Goal: Information Seeking & Learning: Learn about a topic

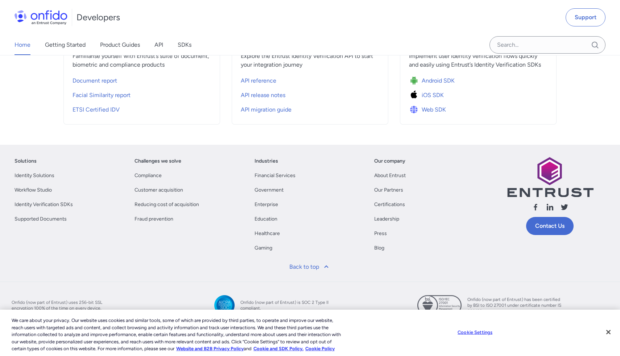
scroll to position [322, 0]
click at [31, 205] on link "Identity Verification SDKs" at bounding box center [43, 204] width 58 height 9
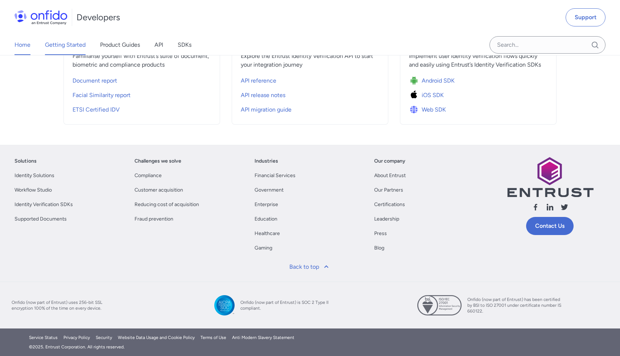
click at [67, 44] on link "Getting Started" at bounding box center [65, 45] width 41 height 20
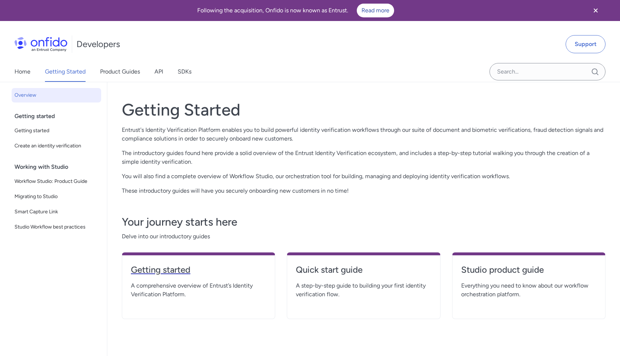
click at [174, 270] on h4 "Getting started" at bounding box center [198, 270] width 135 height 12
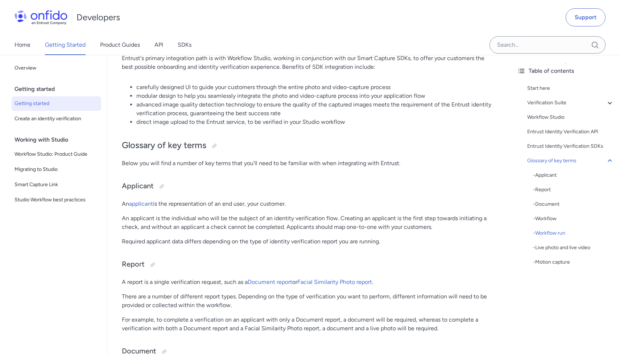
scroll to position [1570, 0]
click at [133, 46] on link "Product Guides" at bounding box center [120, 45] width 40 height 20
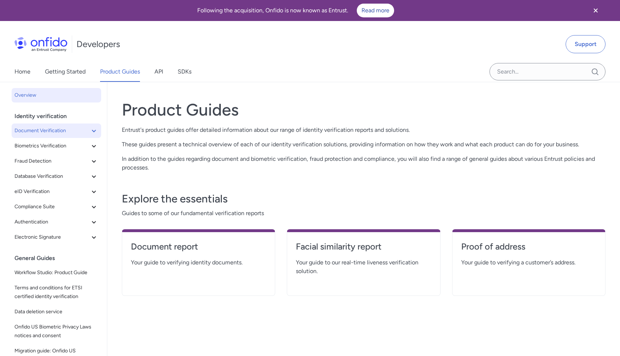
click at [58, 132] on span "Document Verification" at bounding box center [51, 130] width 75 height 9
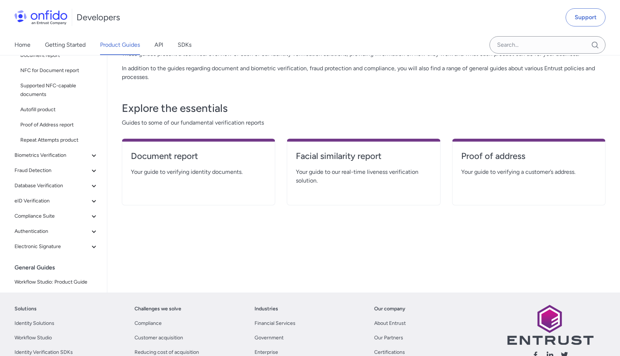
scroll to position [81, 0]
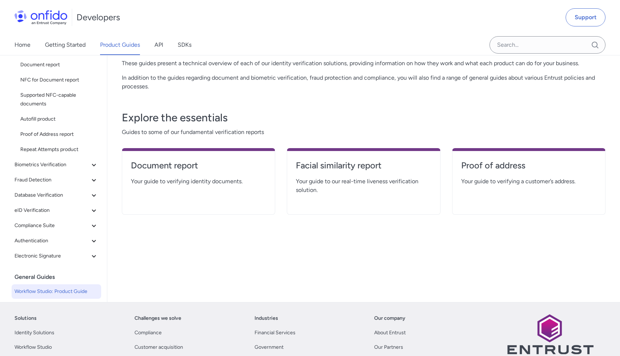
click at [66, 290] on span "Workflow Studio: Product Guide" at bounding box center [56, 291] width 84 height 9
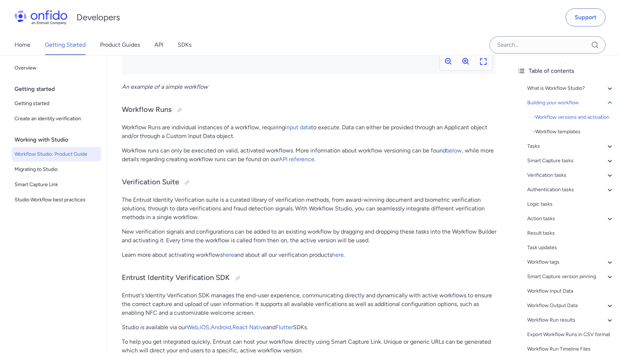
scroll to position [581, 0]
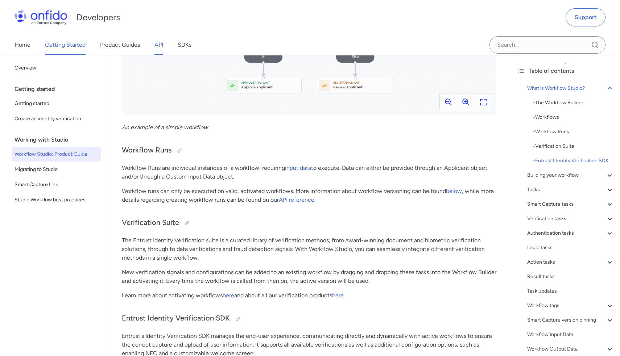
click at [163, 43] on link "API" at bounding box center [158, 45] width 9 height 20
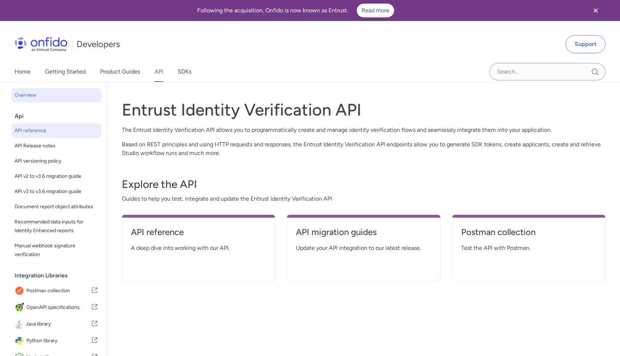
click at [38, 129] on span "API reference" at bounding box center [56, 130] width 84 height 9
select select "http"
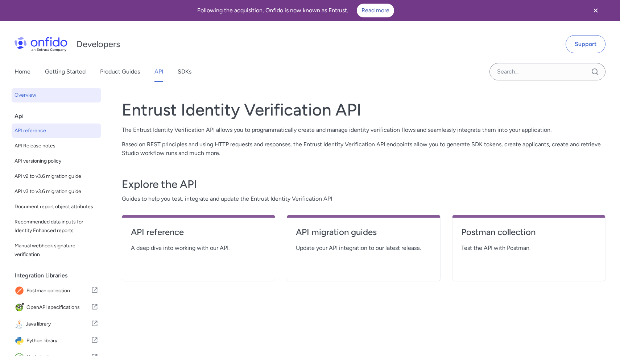
select select "http"
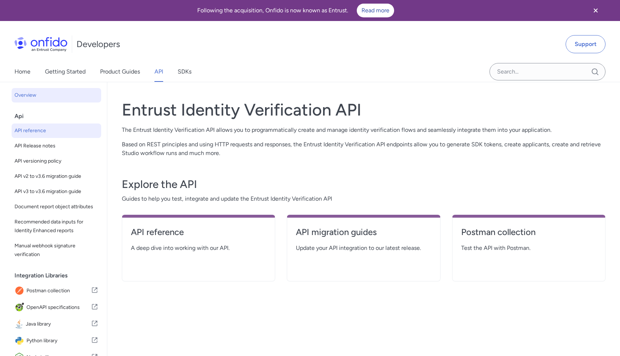
select select "http"
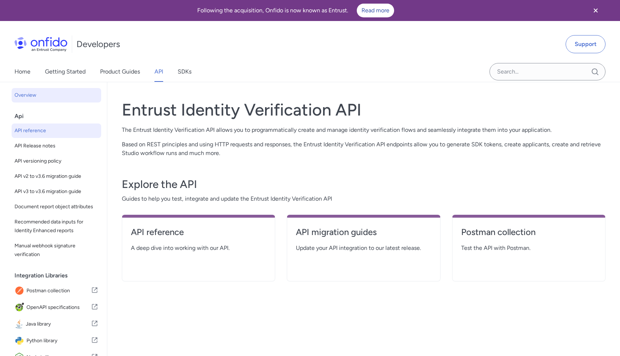
select select "http"
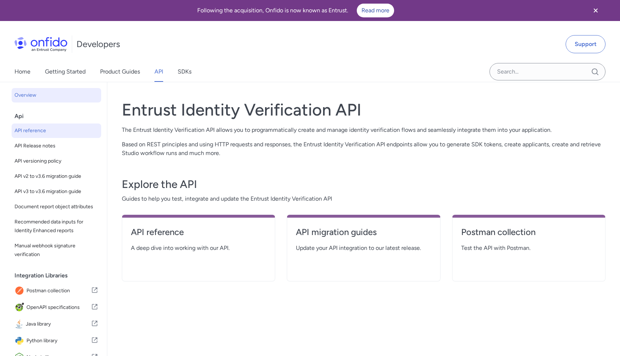
select select "http"
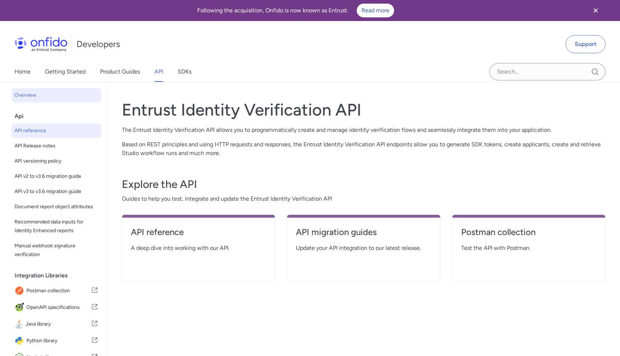
select select "http"
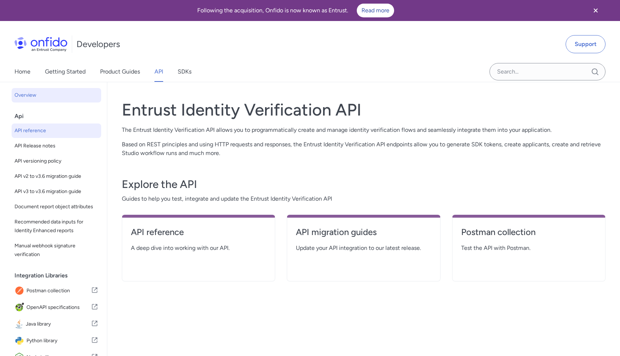
select select "http"
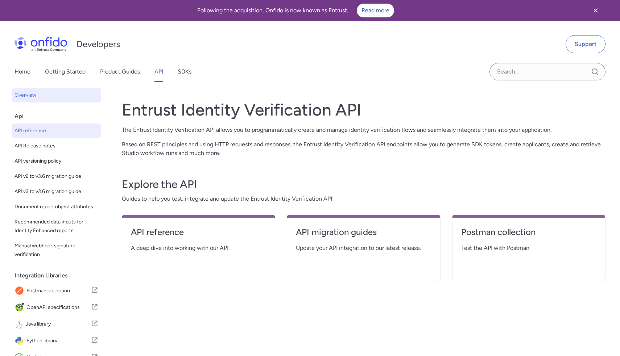
select select "http"
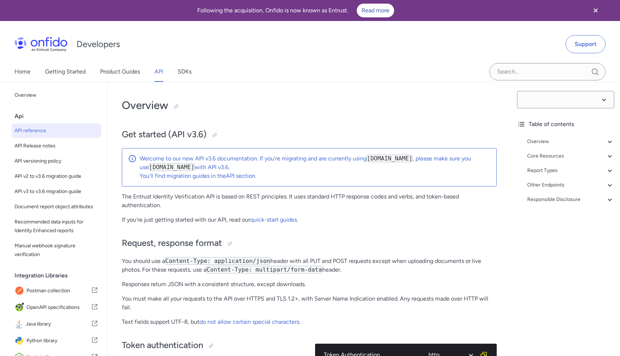
select select "3.6.0"
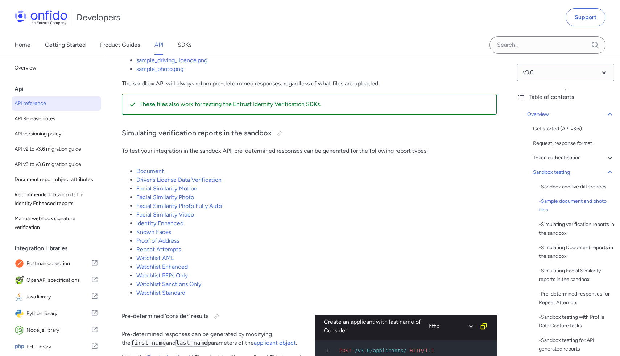
scroll to position [1395, 0]
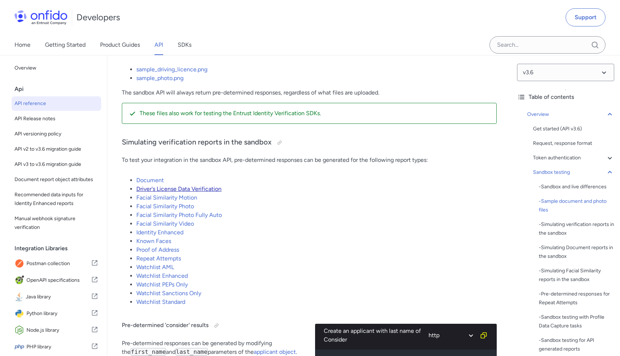
click at [163, 188] on link "Driver's License Data Verification" at bounding box center [178, 189] width 85 height 7
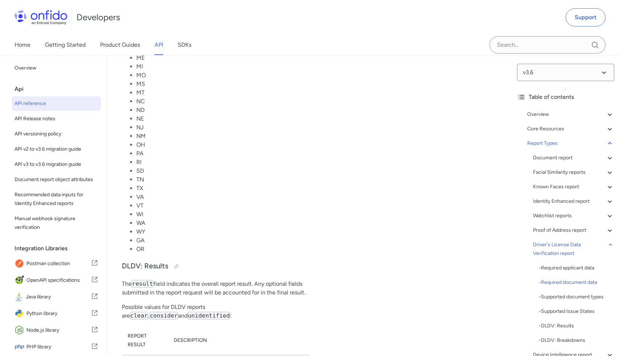
scroll to position [52053, 0]
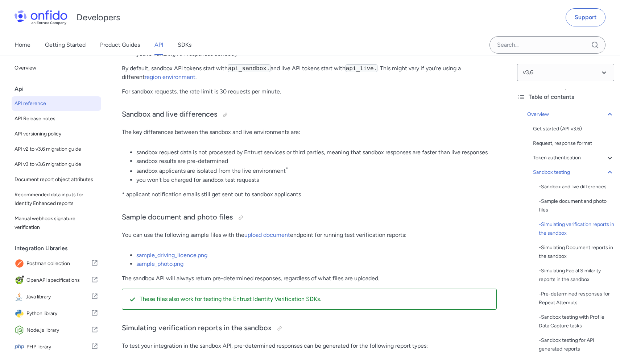
scroll to position [1188, 0]
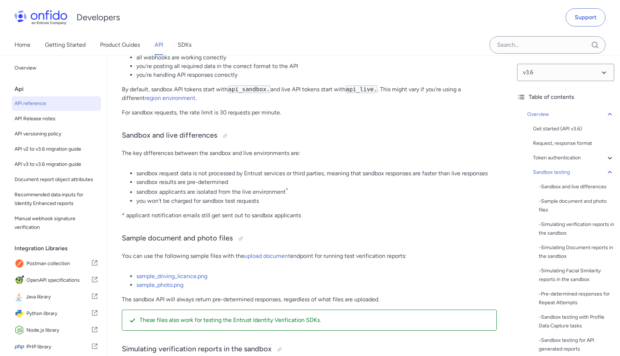
click at [45, 17] on img at bounding box center [40, 17] width 53 height 14
